Goal: Transaction & Acquisition: Purchase product/service

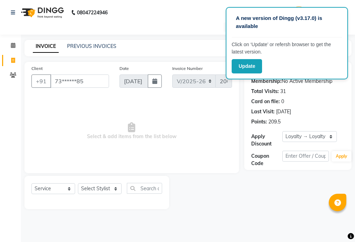
select select "3470"
select select "service"
select select "1: Object"
click at [104, 77] on input "73******85" at bounding box center [79, 80] width 59 height 13
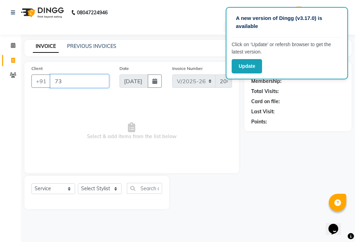
type input "7"
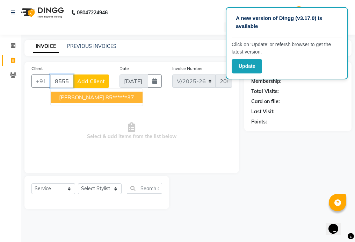
click at [113, 97] on button "JOSHNA 85******37" at bounding box center [97, 96] width 92 height 11
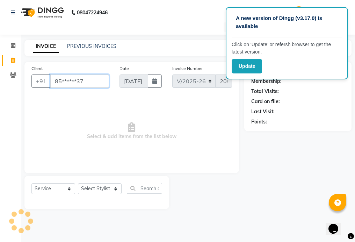
type input "85******37"
select select "1: Object"
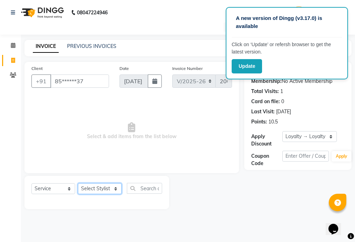
click at [95, 188] on select "Select Stylist 01_Front Desk 04_Lavanya 07_Manjushree 11_Ramesh 15_Adrish 26_Sr…" at bounding box center [100, 188] width 44 height 11
select select "75194"
click at [78, 183] on select "Select Stylist 01_Front Desk 04_Lavanya 07_Manjushree 11_Ramesh 15_Adrish 26_Sr…" at bounding box center [100, 188] width 44 height 11
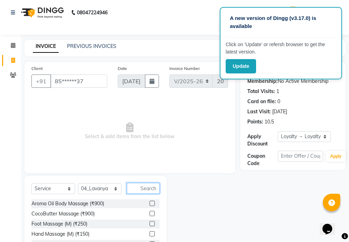
click at [152, 183] on input "text" at bounding box center [143, 188] width 33 height 11
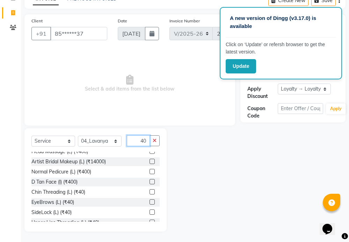
scroll to position [52, 0]
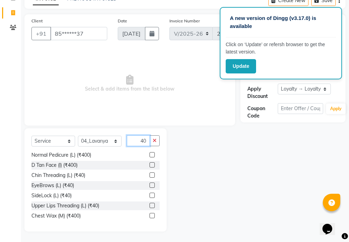
type input "40"
click at [149, 205] on label at bounding box center [151, 205] width 5 height 5
click at [149, 205] on input "checkbox" at bounding box center [151, 205] width 5 height 5
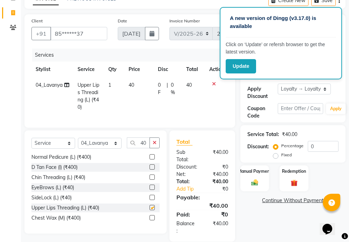
checkbox input "false"
click at [156, 145] on icon "button" at bounding box center [155, 142] width 4 height 5
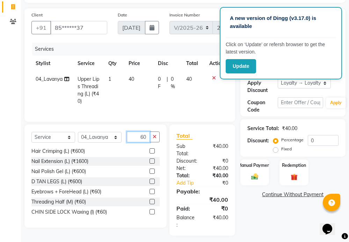
scroll to position [64, 0]
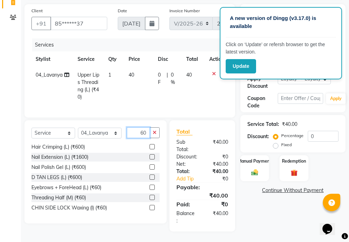
type input "60"
click at [149, 187] on label at bounding box center [151, 186] width 5 height 5
click at [149, 187] on input "checkbox" at bounding box center [151, 187] width 5 height 5
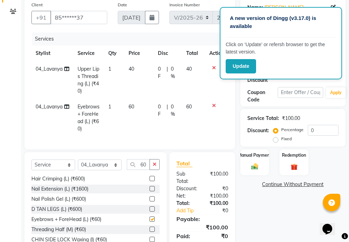
checkbox input "false"
click at [156, 168] on button "button" at bounding box center [154, 164] width 10 height 11
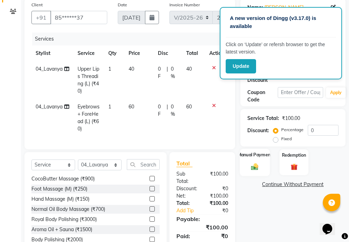
click at [265, 167] on div "Manual Payment" at bounding box center [255, 161] width 30 height 27
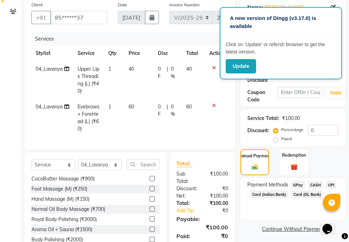
click at [316, 183] on span "CASH" at bounding box center [315, 185] width 15 height 8
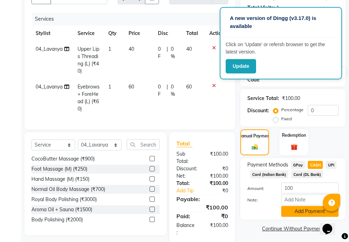
scroll to position [101, 0]
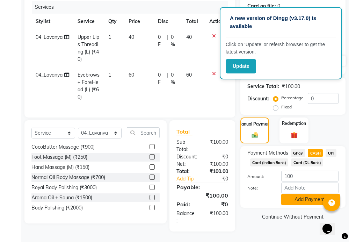
click at [301, 194] on button "Add Payment" at bounding box center [309, 199] width 57 height 11
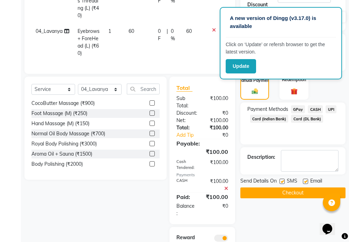
scroll to position [186, 0]
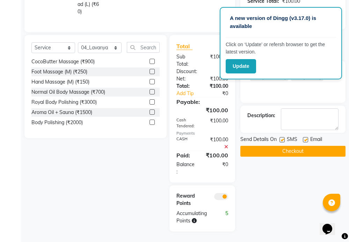
click at [292, 146] on button "Checkout" at bounding box center [292, 151] width 105 height 11
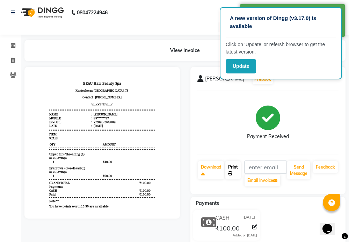
click at [233, 170] on link "Print" at bounding box center [232, 170] width 15 height 18
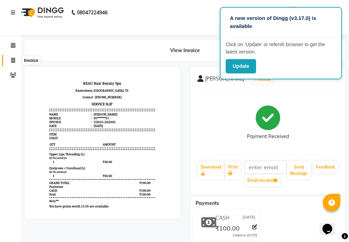
click at [15, 60] on icon at bounding box center [13, 60] width 4 height 5
select select "service"
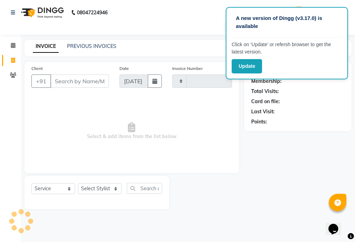
type input "2003"
select select "3470"
click at [87, 79] on input "Client" at bounding box center [79, 80] width 59 height 13
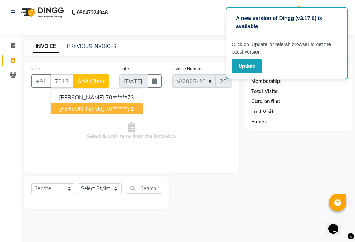
click at [134, 111] on button "KRISHNA SIR 70******51" at bounding box center [97, 108] width 92 height 11
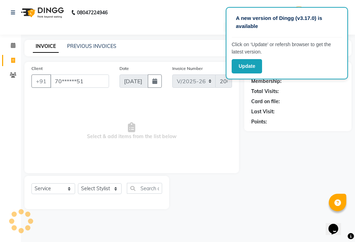
type input "70******51"
select select "1: Object"
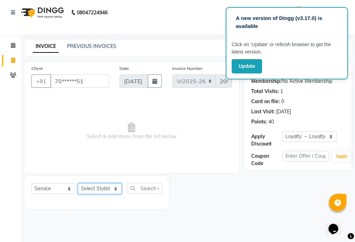
click at [98, 187] on select "Select Stylist 01_Front Desk 04_Lavanya 07_Manjushree 11_Ramesh 15_Adrish 26_Sr…" at bounding box center [100, 188] width 44 height 11
select select "15614"
click at [78, 183] on select "Select Stylist 01_Front Desk 04_Lavanya 07_Manjushree 11_Ramesh 15_Adrish 26_Sr…" at bounding box center [100, 188] width 44 height 11
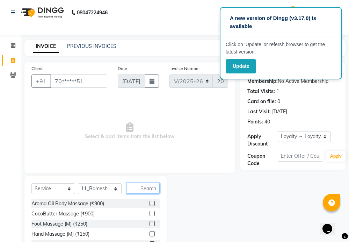
click at [149, 190] on input "text" at bounding box center [143, 188] width 33 height 11
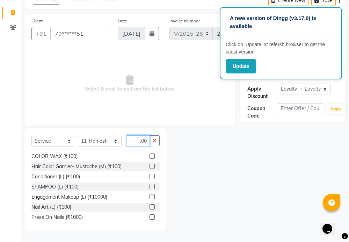
scroll to position [70, 0]
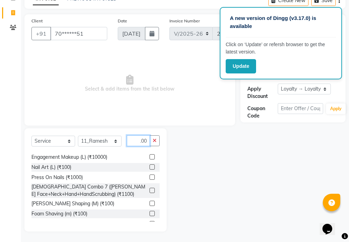
type input "100"
click at [149, 214] on label at bounding box center [151, 213] width 5 height 5
click at [149, 214] on input "checkbox" at bounding box center [151, 213] width 5 height 5
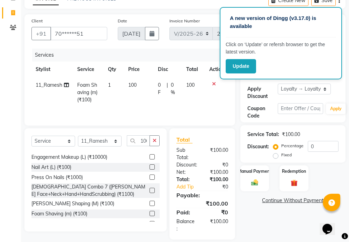
checkbox input "false"
click at [155, 140] on icon "button" at bounding box center [155, 140] width 4 height 5
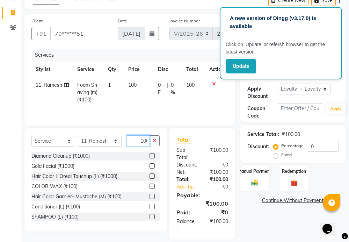
scroll to position [0, 2]
type input "100"
click at [149, 197] on label at bounding box center [151, 195] width 5 height 5
click at [149, 197] on input "checkbox" at bounding box center [151, 196] width 5 height 5
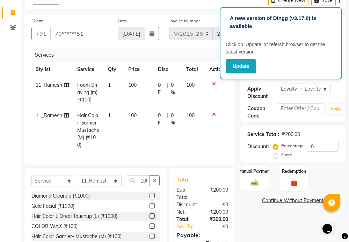
checkbox input "false"
click at [154, 181] on button "button" at bounding box center [154, 180] width 10 height 11
click at [265, 175] on div "Manual Payment" at bounding box center [255, 177] width 30 height 27
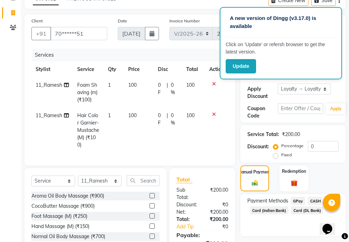
click at [296, 200] on span "GPay" at bounding box center [298, 201] width 14 height 8
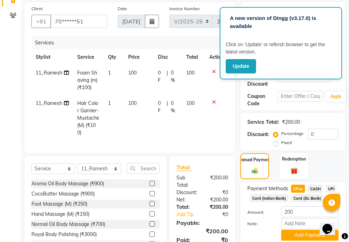
scroll to position [94, 0]
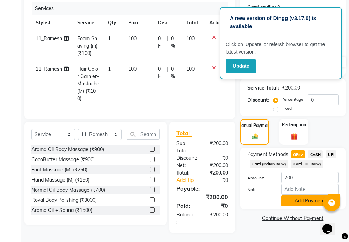
click at [304, 199] on button "Add Payment" at bounding box center [309, 200] width 57 height 11
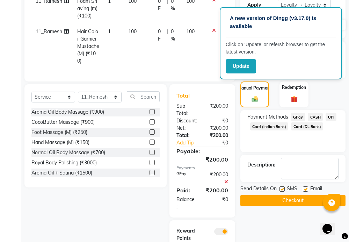
scroll to position [172, 0]
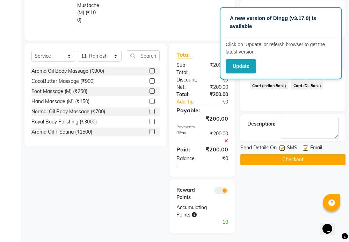
click at [299, 160] on button "Checkout" at bounding box center [292, 159] width 105 height 11
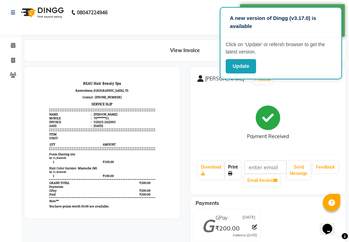
click at [231, 171] on icon at bounding box center [230, 173] width 4 height 4
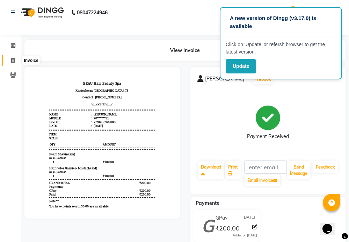
click at [13, 57] on span at bounding box center [13, 61] width 12 height 8
select select "service"
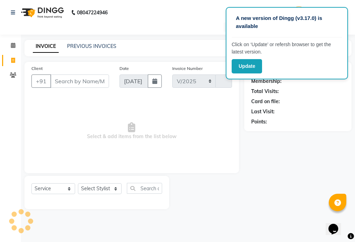
select select "3470"
type input "2004"
click at [87, 81] on input "Client" at bounding box center [79, 80] width 59 height 13
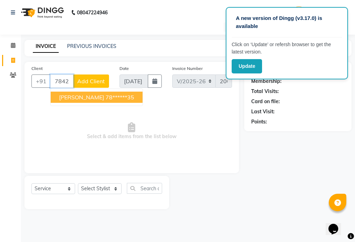
click at [122, 96] on ngb-highlight "78******35" at bounding box center [119, 97] width 29 height 7
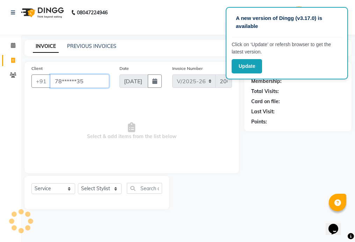
type input "78******35"
select select "1: Object"
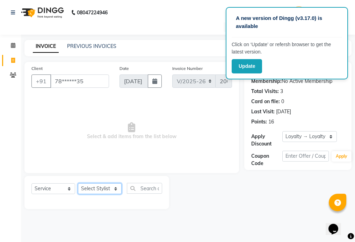
click at [98, 188] on select "Select Stylist 01_Front Desk 04_Lavanya 07_Manjushree 11_Ramesh 15_Adrish 26_Sr…" at bounding box center [100, 188] width 44 height 11
select select "15614"
click at [78, 183] on select "Select Stylist 01_Front Desk 04_Lavanya 07_Manjushree 11_Ramesh 15_Adrish 26_Sr…" at bounding box center [100, 188] width 44 height 11
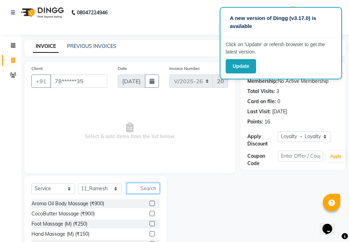
click at [153, 186] on input "text" at bounding box center [143, 188] width 33 height 11
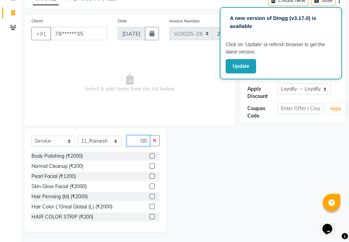
scroll to position [35, 0]
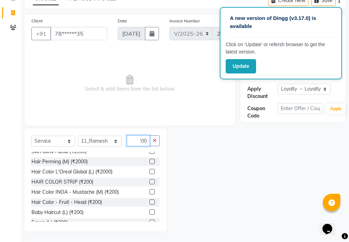
type input "200"
click at [149, 201] on label at bounding box center [151, 201] width 5 height 5
click at [149, 201] on input "checkbox" at bounding box center [151, 202] width 5 height 5
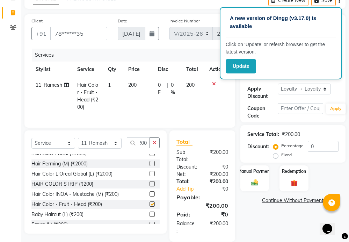
scroll to position [0, 0]
checkbox input "false"
click at [154, 145] on icon "button" at bounding box center [155, 142] width 4 height 5
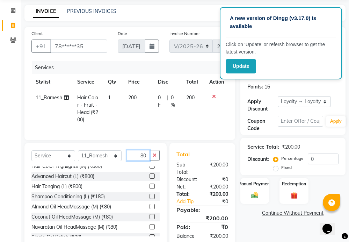
scroll to position [70, 0]
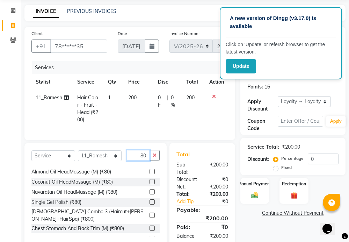
type input "80"
click at [149, 184] on label at bounding box center [151, 181] width 5 height 5
click at [149, 184] on input "checkbox" at bounding box center [151, 181] width 5 height 5
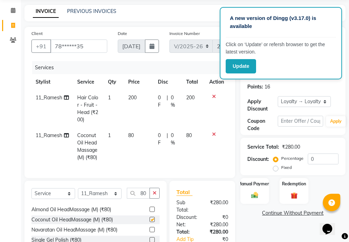
checkbox input "false"
click at [154, 195] on icon "button" at bounding box center [155, 192] width 4 height 5
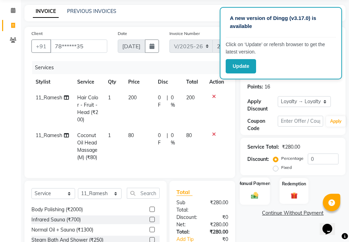
click at [254, 186] on label "Manual Payment" at bounding box center [254, 183] width 35 height 7
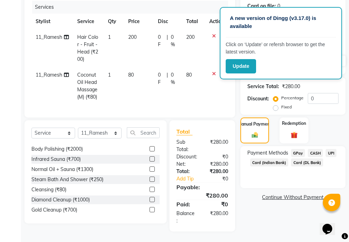
scroll to position [101, 0]
click at [298, 149] on span "GPay" at bounding box center [298, 153] width 14 height 8
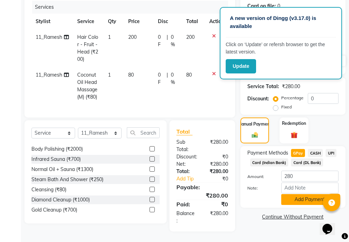
click at [310, 194] on button "Add Payment" at bounding box center [309, 199] width 57 height 11
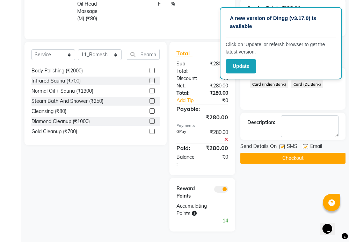
scroll to position [179, 0]
click at [304, 153] on button "Checkout" at bounding box center [292, 158] width 105 height 11
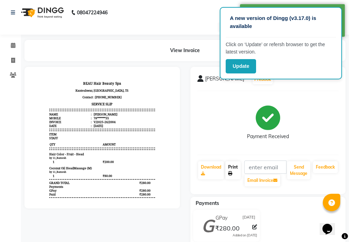
click at [234, 168] on link "Print" at bounding box center [232, 170] width 15 height 18
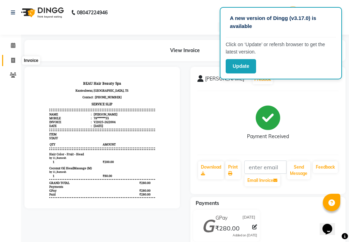
click at [12, 59] on icon at bounding box center [13, 60] width 4 height 5
select select "service"
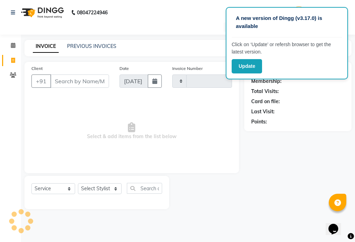
click at [94, 82] on input "Client" at bounding box center [79, 80] width 59 height 13
type input "2005"
select select "3470"
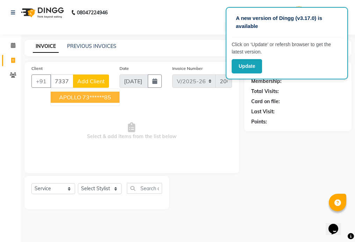
click at [69, 80] on input "7337079" at bounding box center [61, 80] width 23 height 13
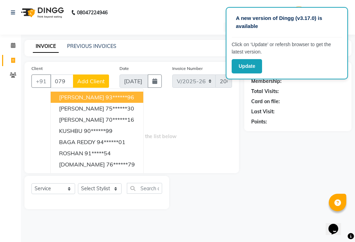
click at [69, 80] on input "079" at bounding box center [61, 80] width 23 height 13
type input "0"
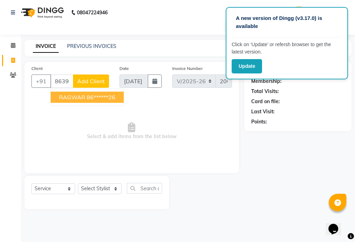
click at [118, 95] on button "RAGWAR 86******26" at bounding box center [87, 96] width 73 height 11
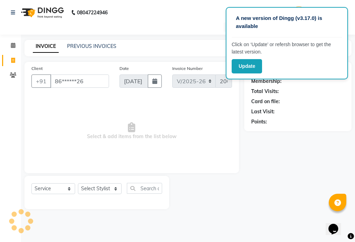
type input "86******26"
select select "1: Object"
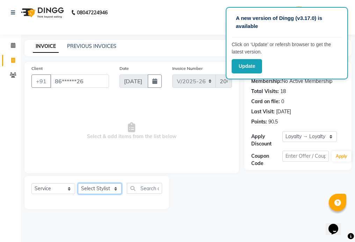
click at [100, 190] on select "Select Stylist 01_Front Desk 04_Lavanya 07_Manjushree 11_Ramesh 15_Adrish 26_Sr…" at bounding box center [100, 188] width 44 height 11
select select "15614"
click at [78, 183] on select "Select Stylist 01_Front Desk 04_Lavanya 07_Manjushree 11_Ramesh 15_Adrish 26_Sr…" at bounding box center [100, 188] width 44 height 11
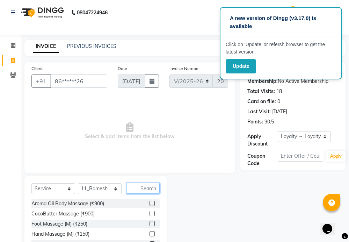
click at [145, 191] on input "text" at bounding box center [143, 188] width 33 height 11
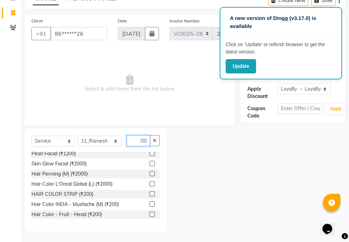
scroll to position [35, 0]
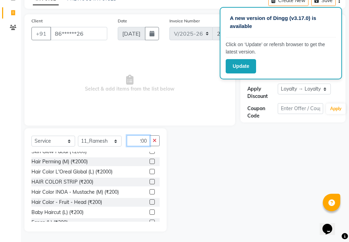
type input "200"
drag, startPoint x: 145, startPoint y: 202, endPoint x: 149, endPoint y: 189, distance: 14.1
click at [149, 202] on label at bounding box center [151, 201] width 5 height 5
click at [149, 202] on input "checkbox" at bounding box center [151, 202] width 5 height 5
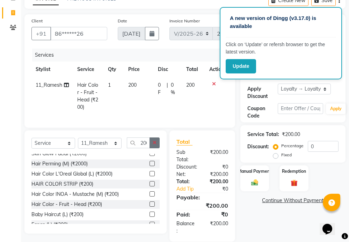
checkbox input "false"
click at [153, 145] on icon "button" at bounding box center [155, 142] width 4 height 5
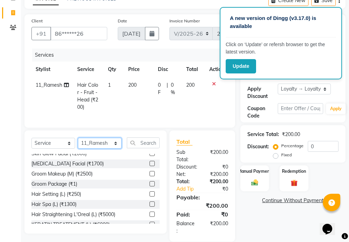
click at [101, 148] on select "Select Stylist 01_Front Desk 04_Lavanya 07_Manjushree 11_Ramesh 15_Adrish 26_Sr…" at bounding box center [100, 143] width 44 height 11
select select "15615"
click at [78, 144] on select "Select Stylist 01_Front Desk 04_Lavanya 07_Manjushree 11_Ramesh 15_Adrish 26_Sr…" at bounding box center [100, 143] width 44 height 11
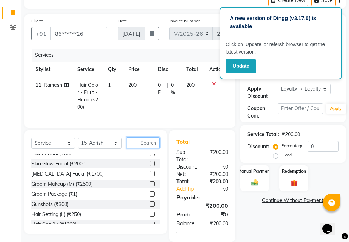
click at [150, 145] on input "text" at bounding box center [143, 142] width 33 height 11
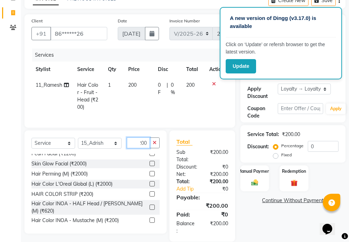
scroll to position [25, 0]
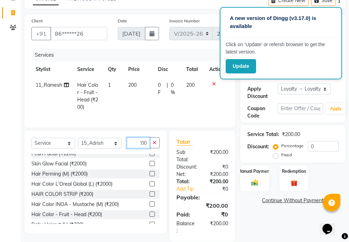
type input "200"
click at [149, 216] on label at bounding box center [151, 213] width 5 height 5
click at [149, 216] on input "checkbox" at bounding box center [151, 214] width 5 height 5
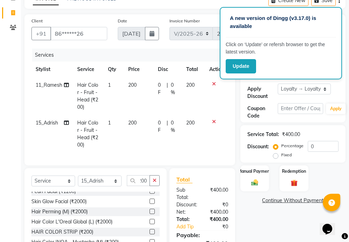
scroll to position [0, 0]
checkbox input "false"
click at [153, 183] on icon "button" at bounding box center [155, 180] width 4 height 5
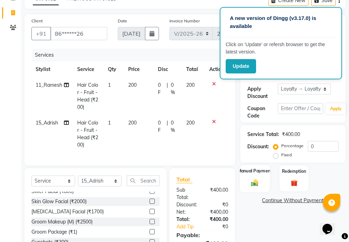
click at [254, 174] on div "Manual Payment" at bounding box center [255, 177] width 30 height 27
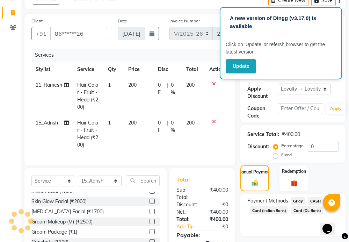
click at [300, 200] on span "GPay" at bounding box center [298, 201] width 14 height 8
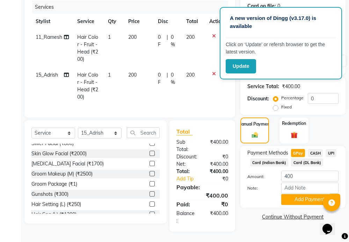
scroll to position [101, 0]
click at [306, 194] on button "Add Payment" at bounding box center [309, 199] width 57 height 11
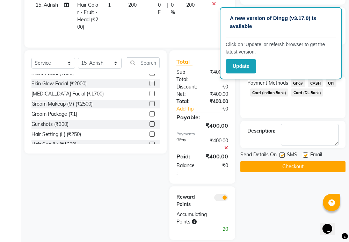
scroll to position [171, 0]
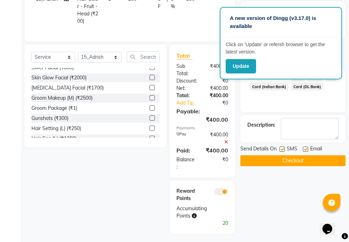
click at [302, 159] on button "Checkout" at bounding box center [292, 160] width 105 height 11
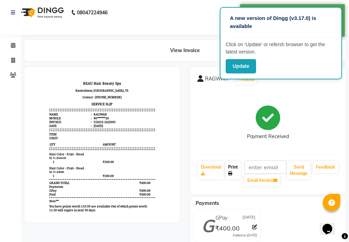
click at [234, 169] on link "Print" at bounding box center [232, 170] width 15 height 18
